Goal: Information Seeking & Learning: Learn about a topic

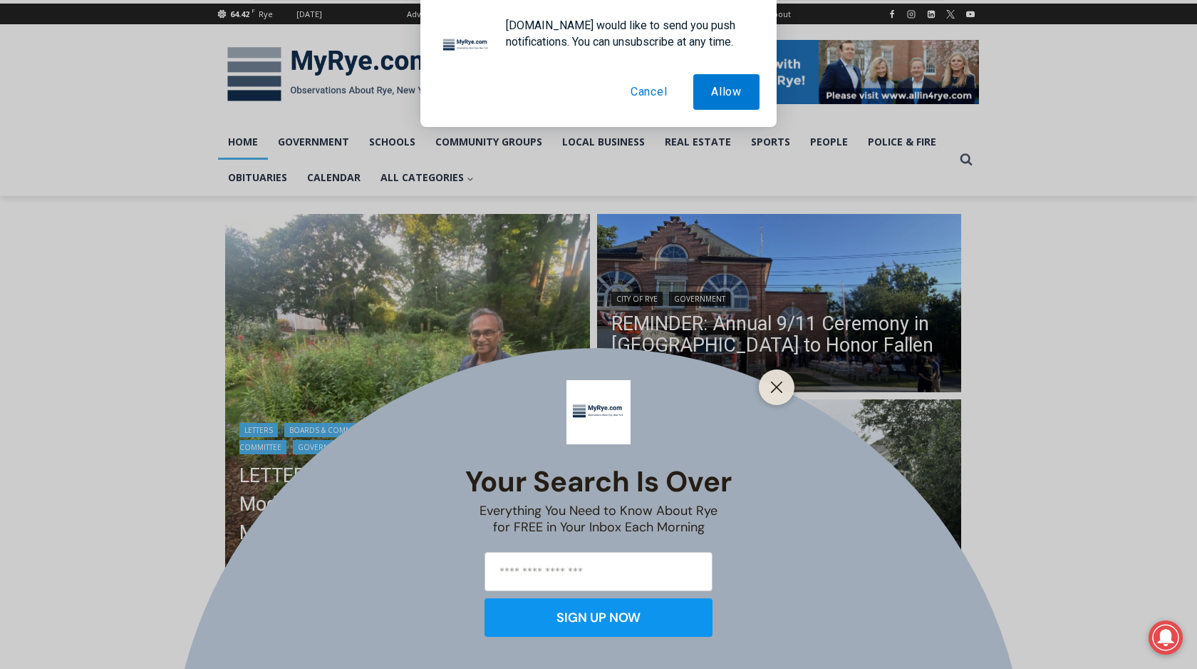
scroll to position [186, 0]
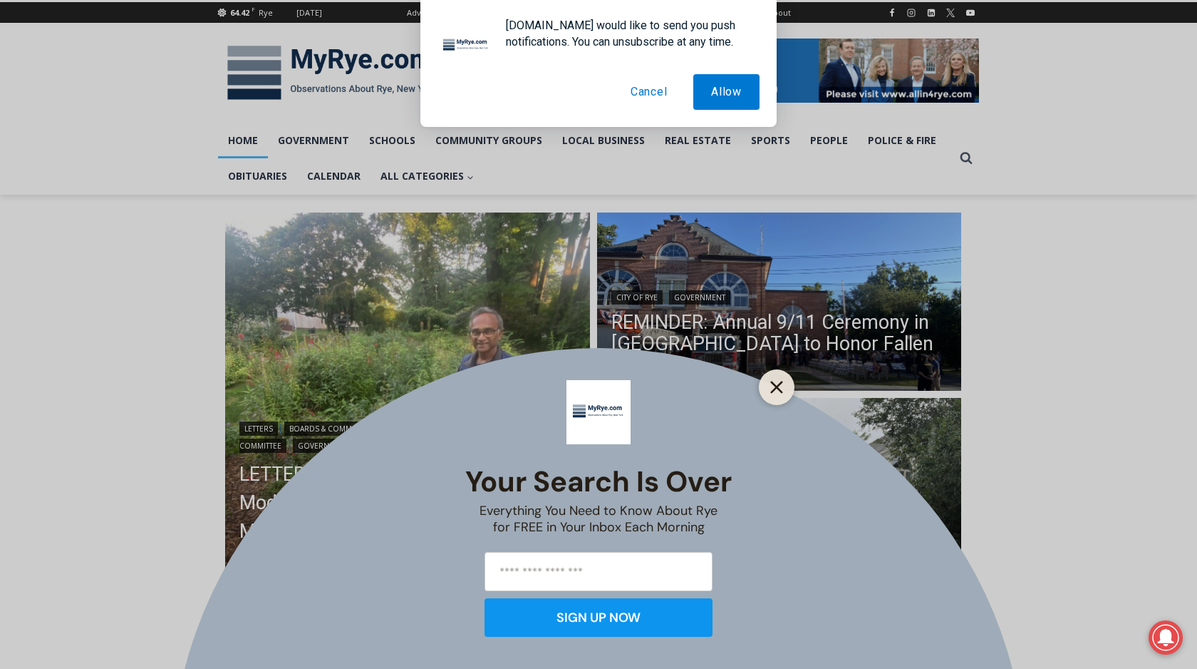
click at [776, 391] on icon "Close" at bounding box center [776, 387] width 13 height 13
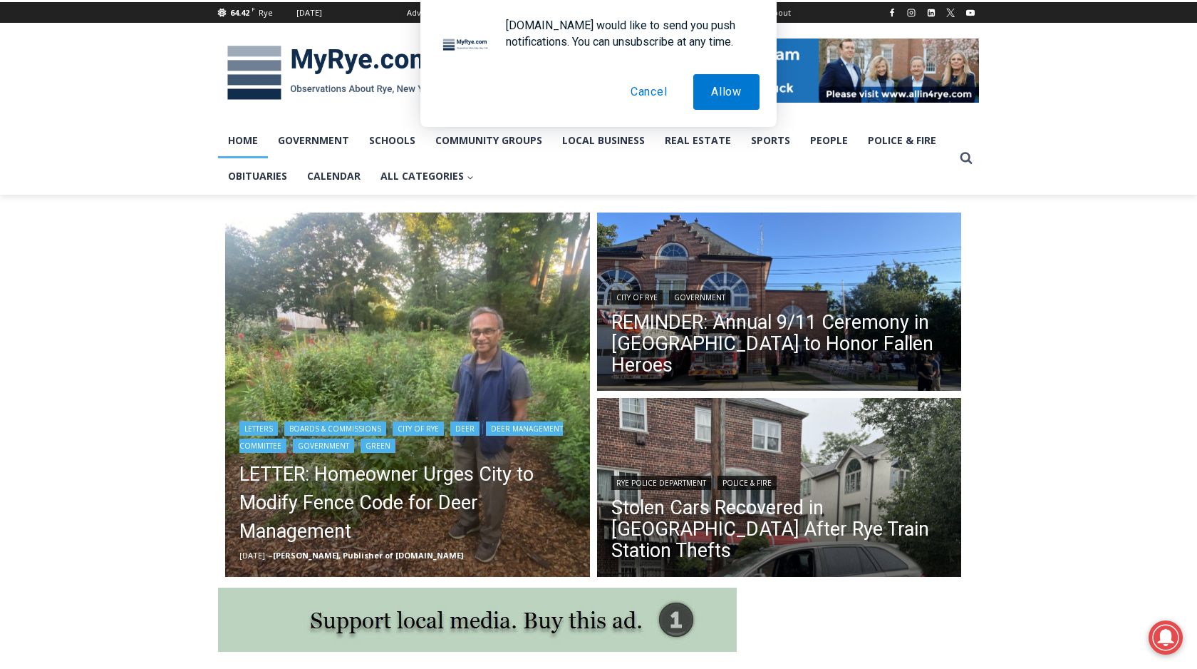
click at [396, 343] on img "Read More LETTER: Homeowner Urges City to Modify Fence Code for Deer Management" at bounding box center [407, 394] width 365 height 365
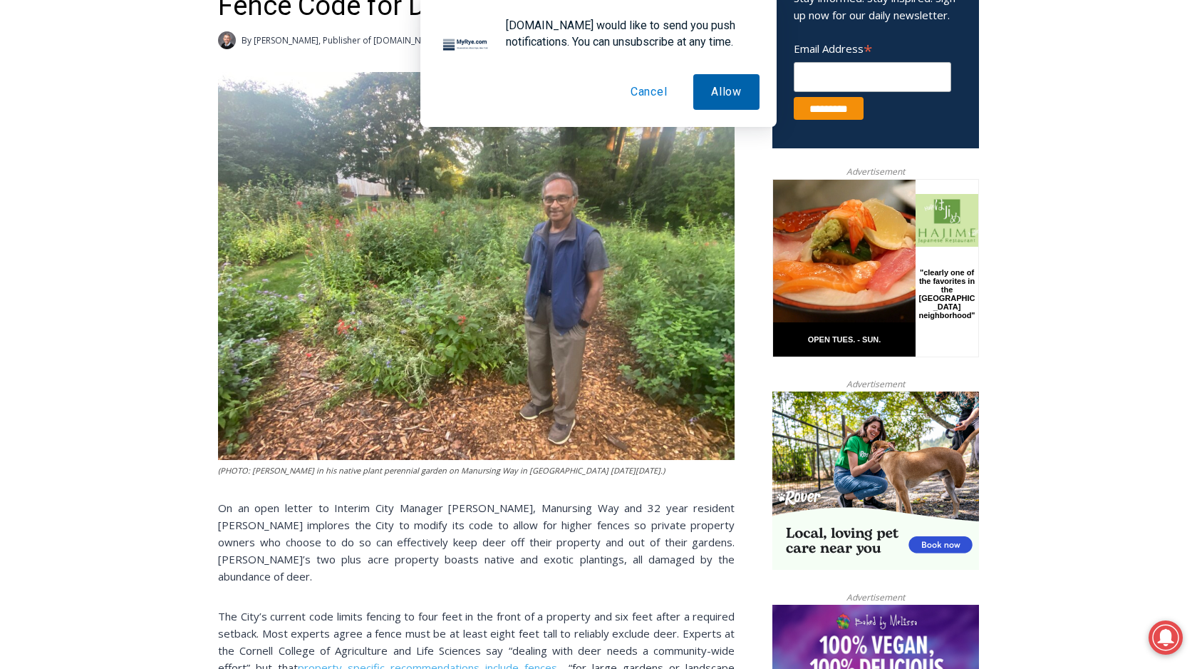
click at [715, 99] on button "Allow" at bounding box center [726, 92] width 66 height 36
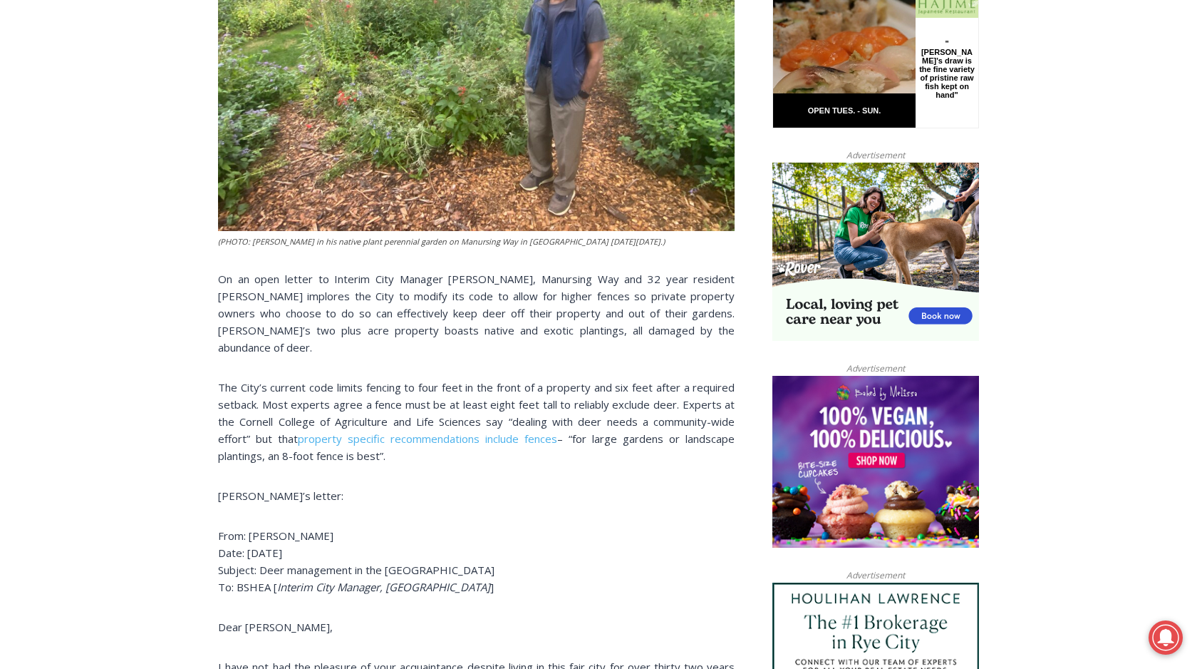
scroll to position [788, 0]
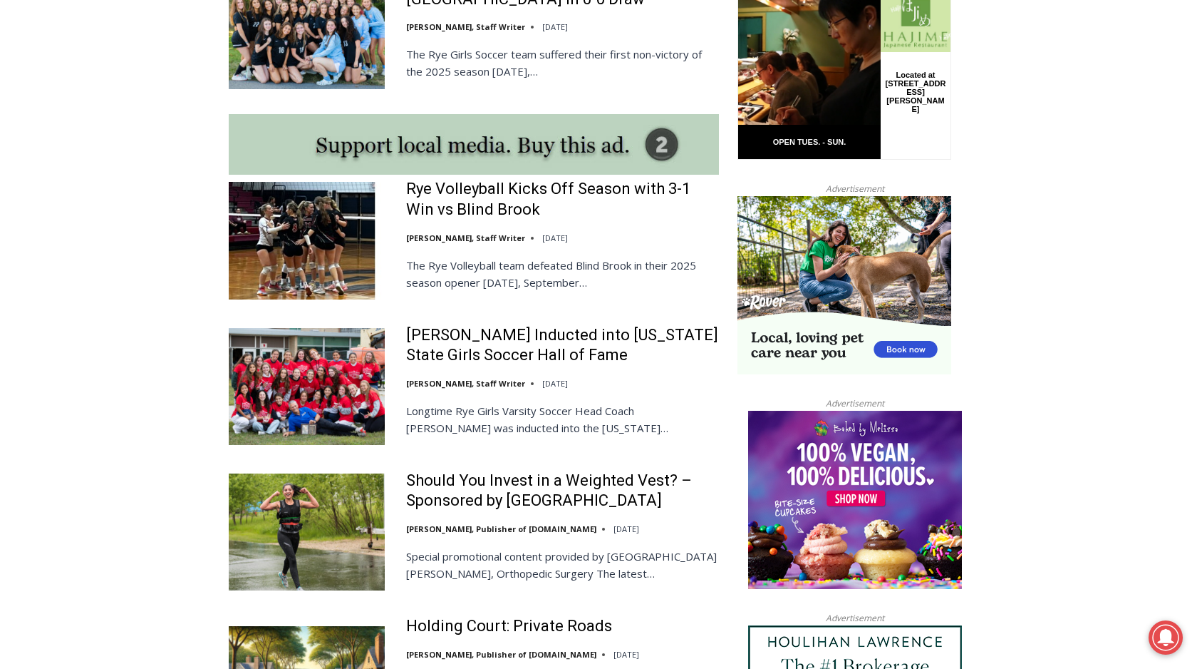
scroll to position [1295, 0]
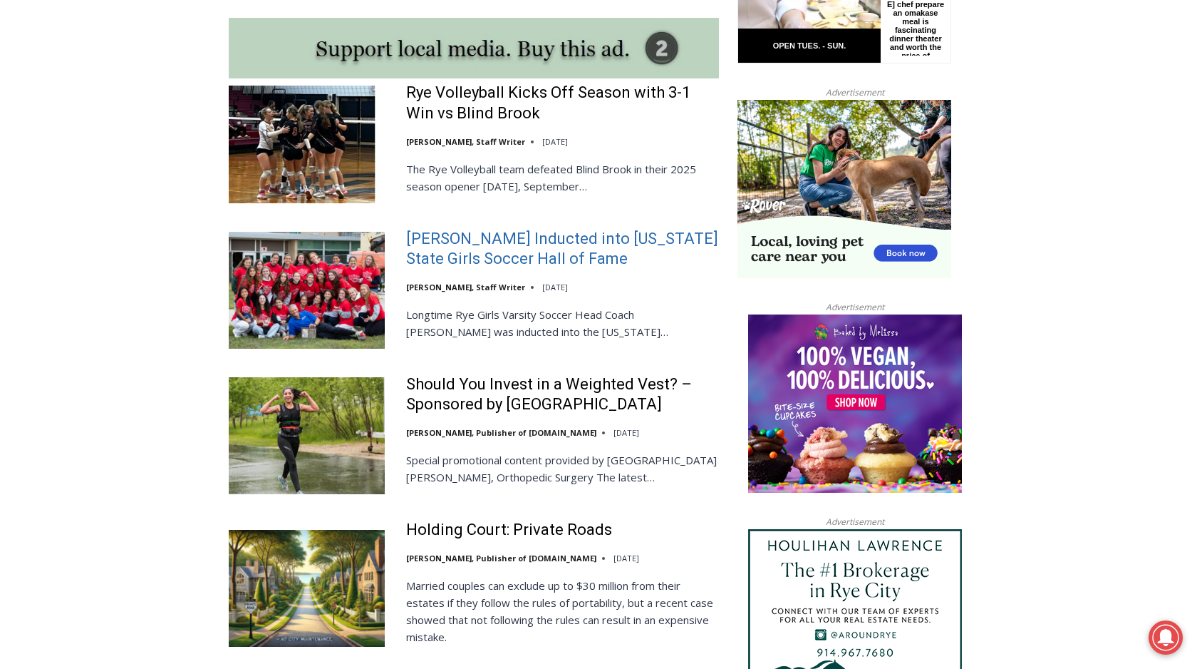
click at [487, 229] on link "[PERSON_NAME] Inducted into [US_STATE] State Girls Soccer Hall of Fame" at bounding box center [562, 249] width 313 height 41
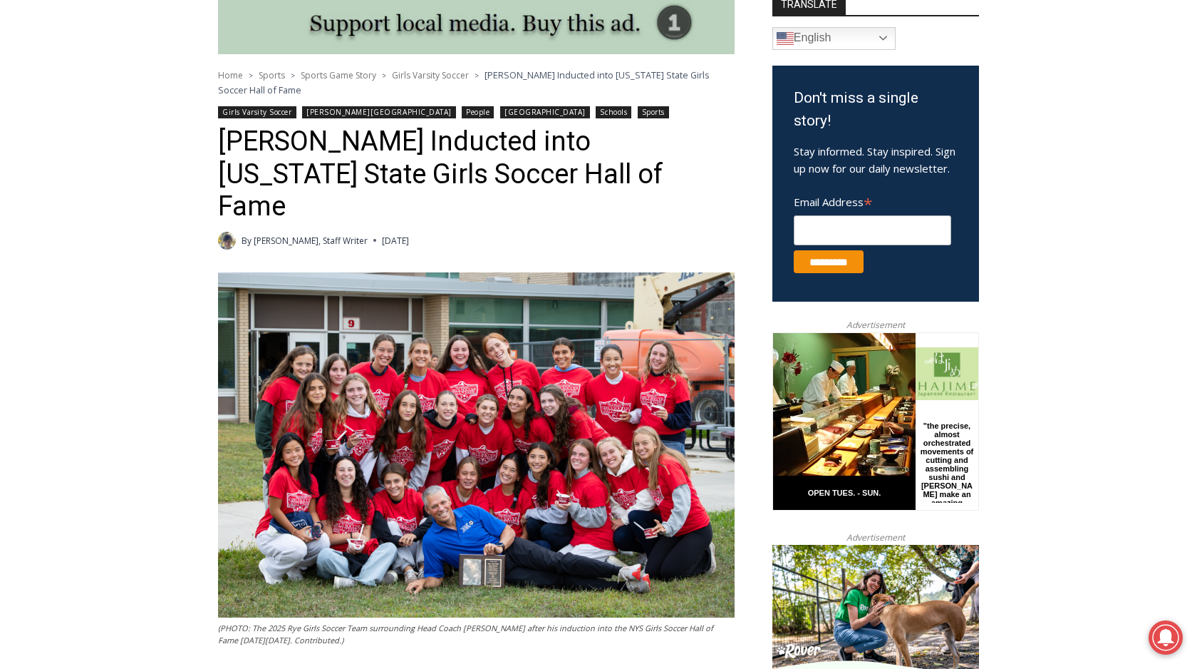
scroll to position [406, 0]
